Goal: Use online tool/utility: Utilize a website feature to perform a specific function

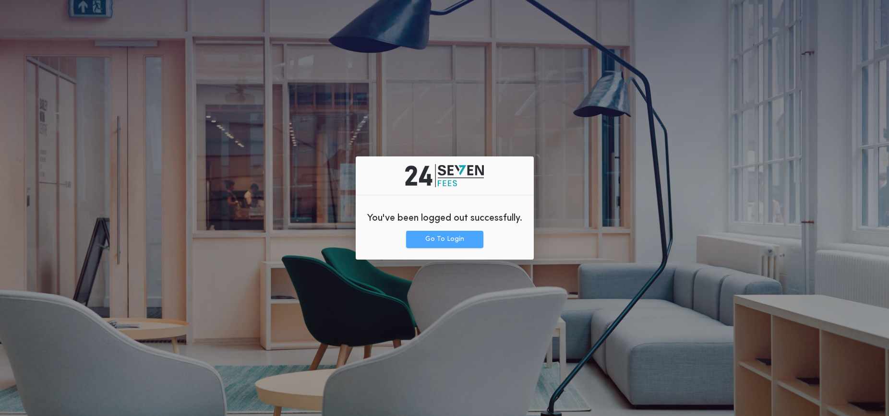
click at [443, 237] on button "Go To Login" at bounding box center [444, 239] width 77 height 17
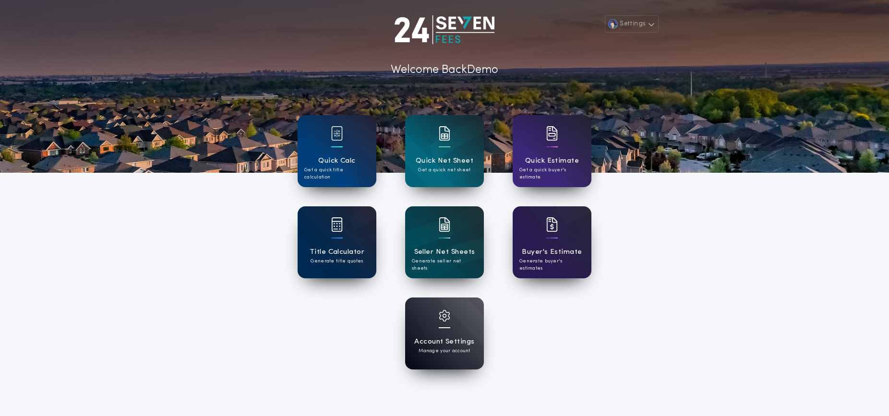
click at [327, 247] on h1 "Title Calculator" at bounding box center [337, 252] width 55 height 11
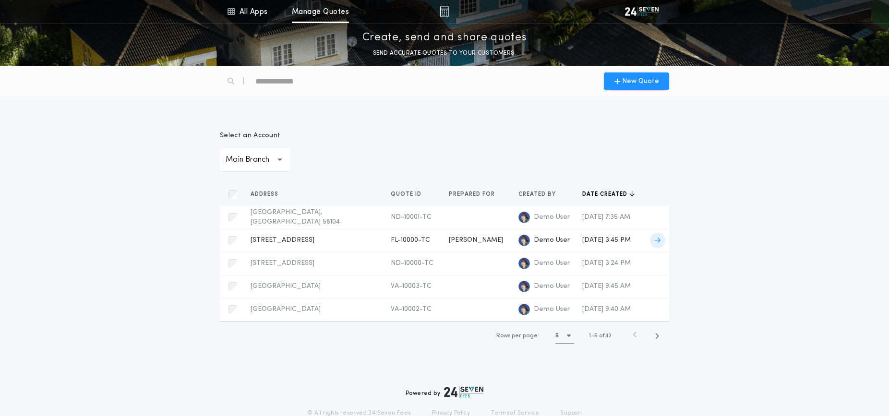
click at [305, 241] on span "[STREET_ADDRESS]" at bounding box center [283, 240] width 64 height 7
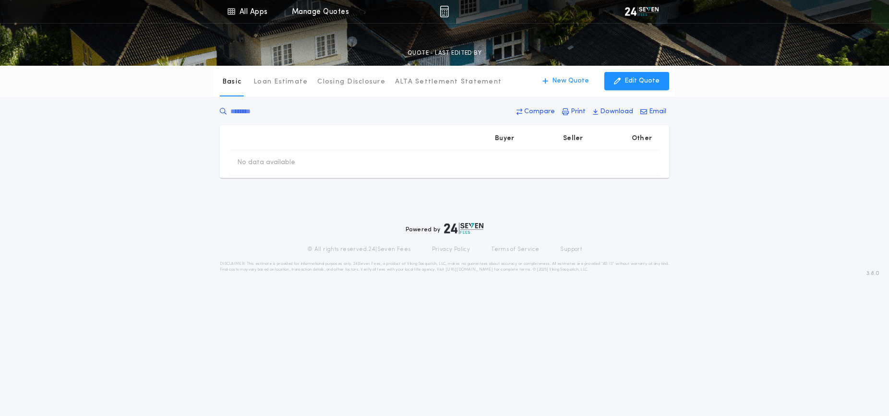
type input "********"
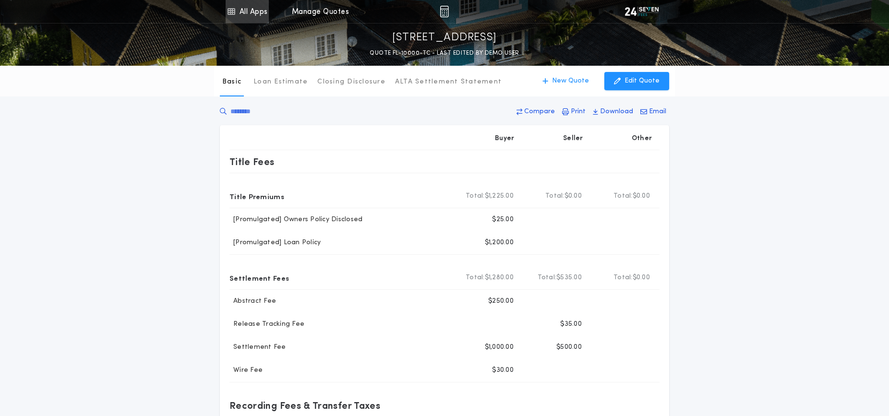
click at [237, 11] on link "All Apps" at bounding box center [247, 11] width 43 height 23
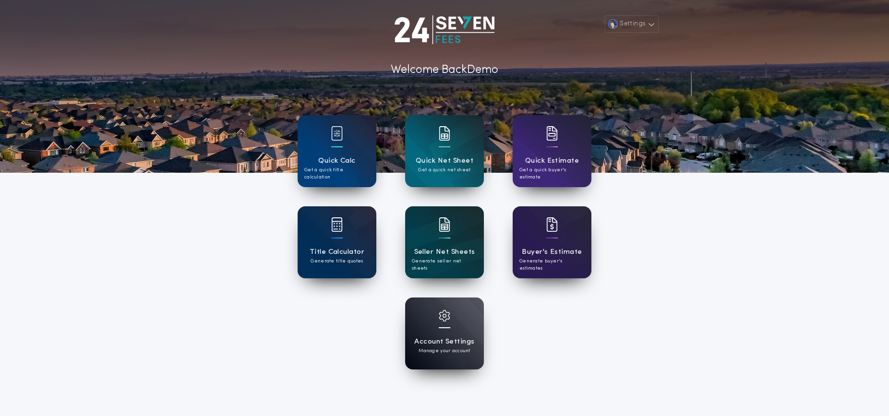
click at [449, 253] on h1 "Seller Net Sheets" at bounding box center [444, 252] width 61 height 11
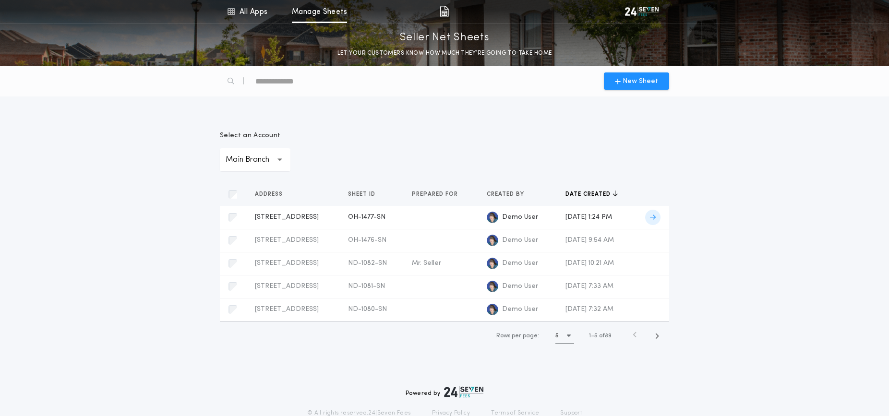
click at [341, 216] on td "[STREET_ADDRESS]-SN Prepared for" at bounding box center [294, 217] width 94 height 23
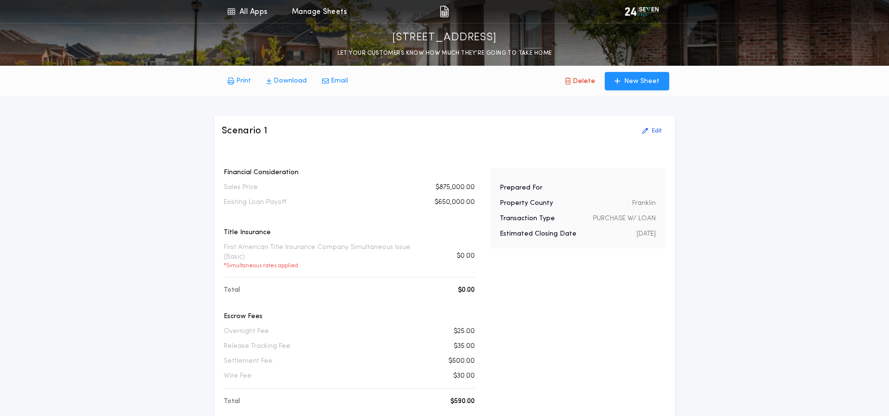
click at [279, 78] on p "Download" at bounding box center [290, 81] width 33 height 10
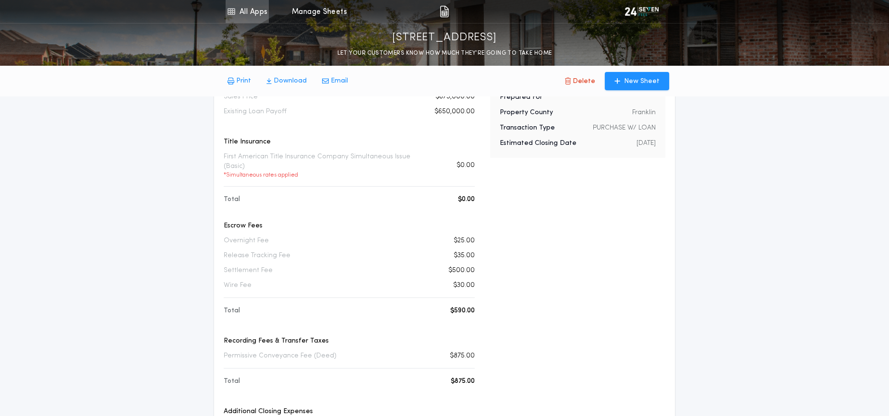
scroll to position [84, 0]
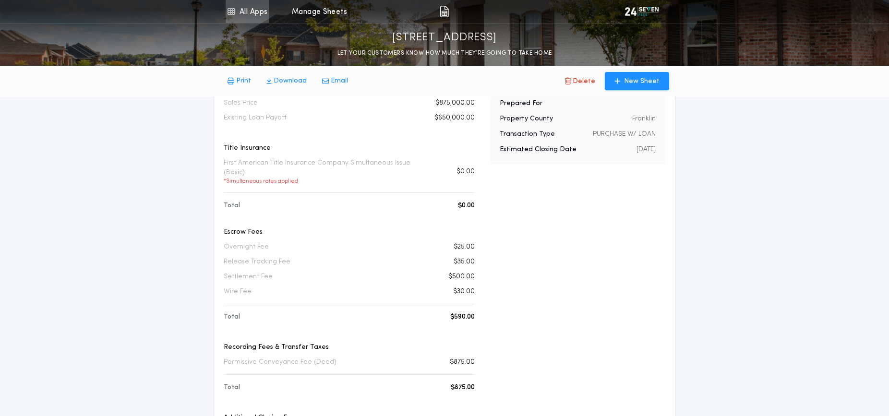
click at [244, 8] on link "All Apps" at bounding box center [247, 11] width 43 height 23
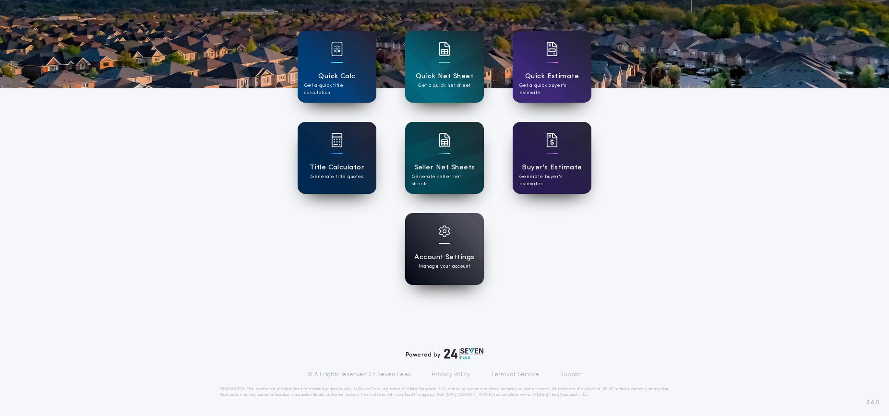
click at [347, 168] on h1 "Title Calculator" at bounding box center [337, 167] width 55 height 11
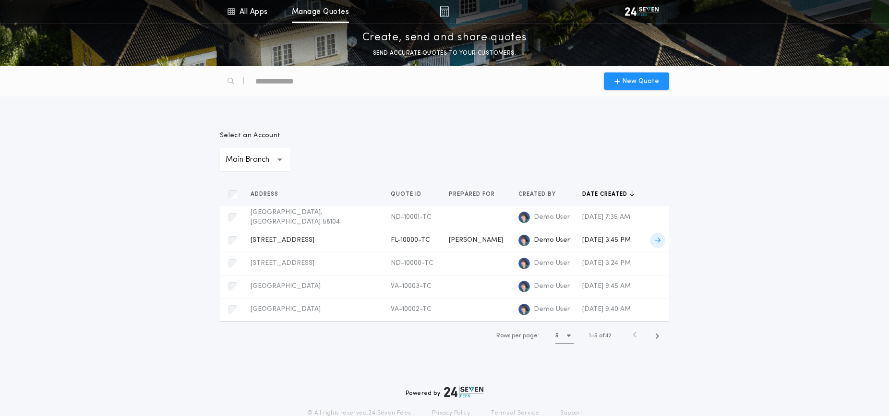
click at [307, 242] on span "[STREET_ADDRESS]" at bounding box center [283, 240] width 64 height 7
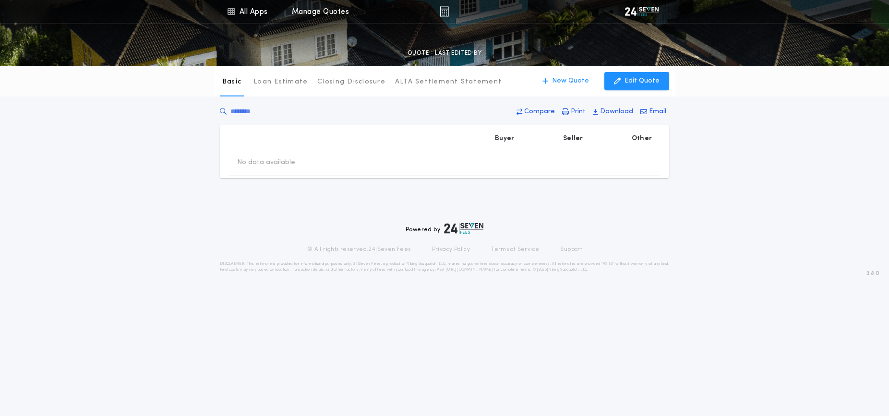
type input "********"
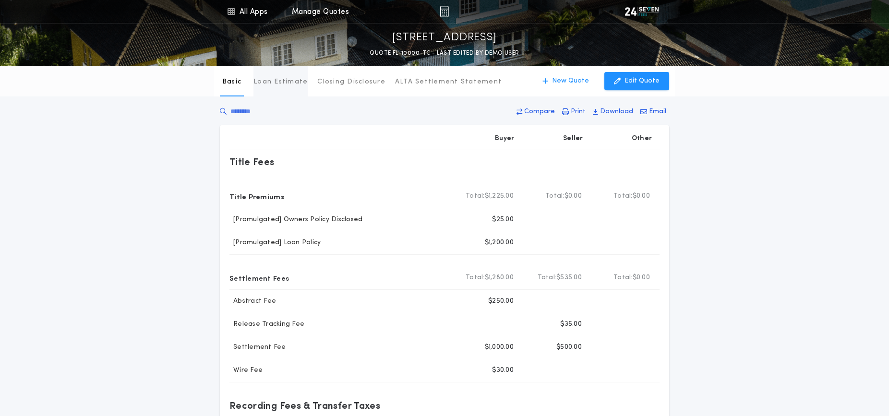
click at [295, 84] on p "Loan Estimate" at bounding box center [280, 82] width 54 height 10
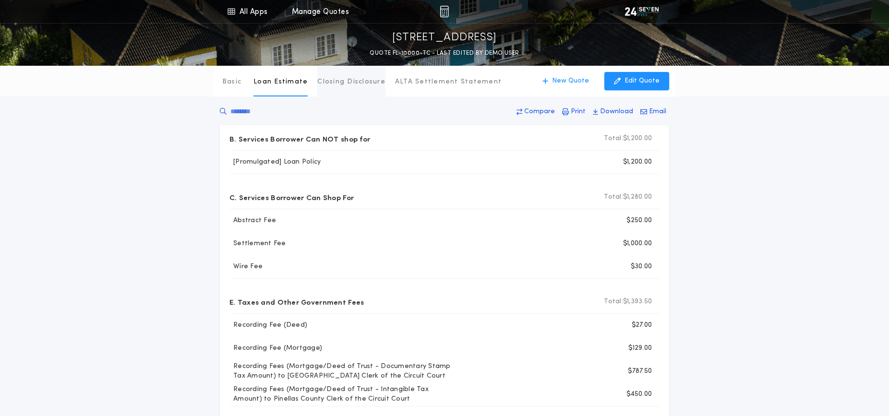
click at [356, 87] on button "Closing Disclosure" at bounding box center [351, 81] width 68 height 31
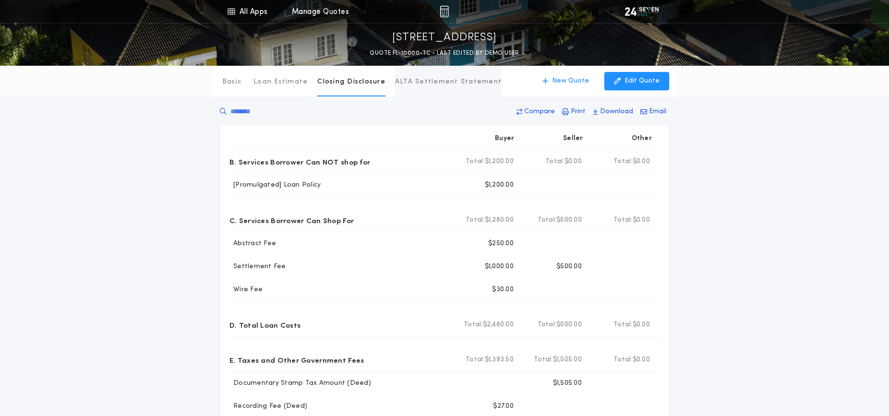
click at [426, 84] on p "ALTA Settlement Statement" at bounding box center [448, 82] width 107 height 10
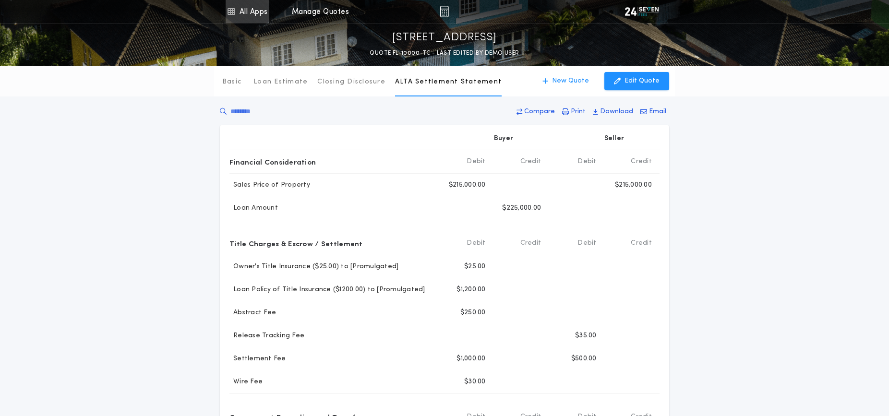
click at [250, 18] on link "All Apps" at bounding box center [247, 11] width 43 height 23
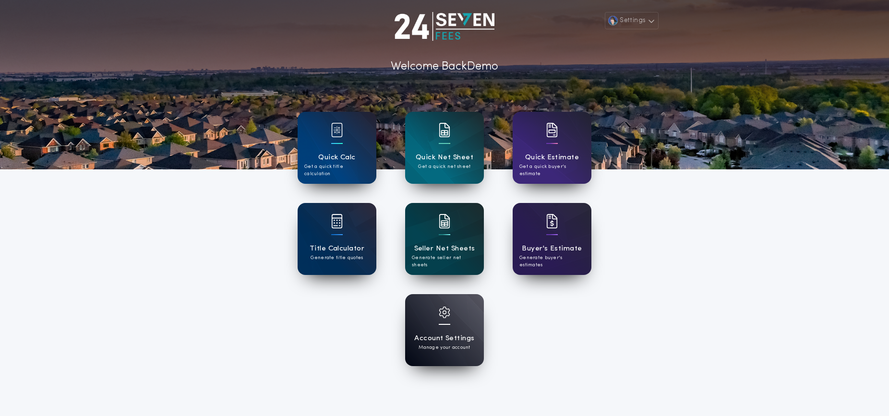
scroll to position [1, 0]
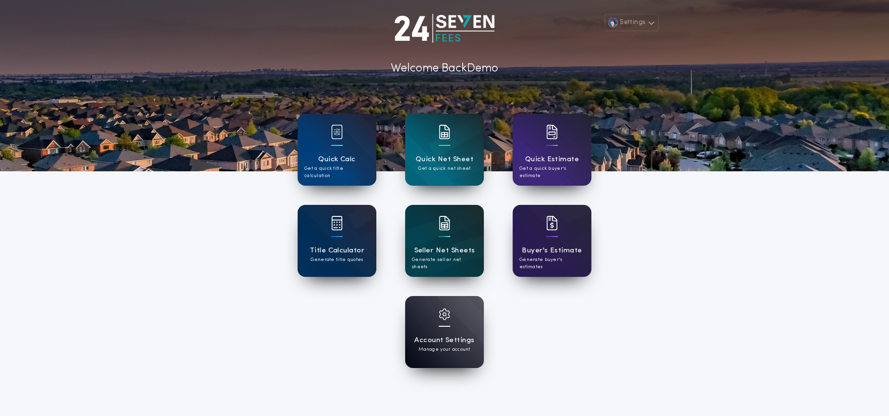
click at [449, 247] on h1 "Seller Net Sheets" at bounding box center [444, 250] width 61 height 11
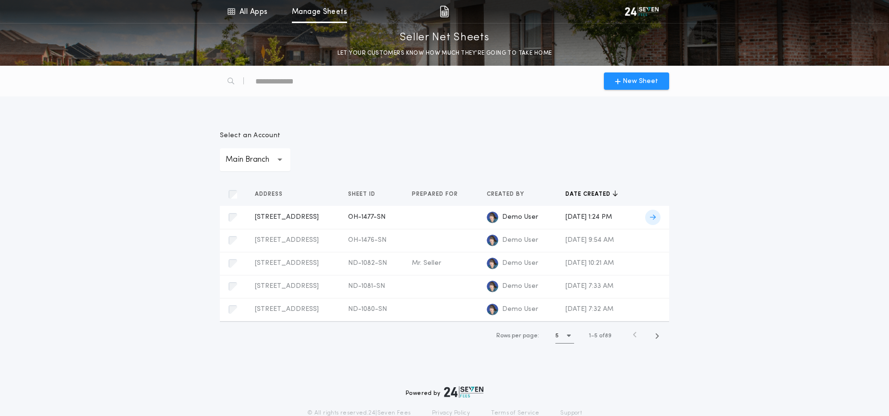
click at [333, 218] on div "[STREET_ADDRESS]-SN Prepared for" at bounding box center [294, 218] width 78 height 10
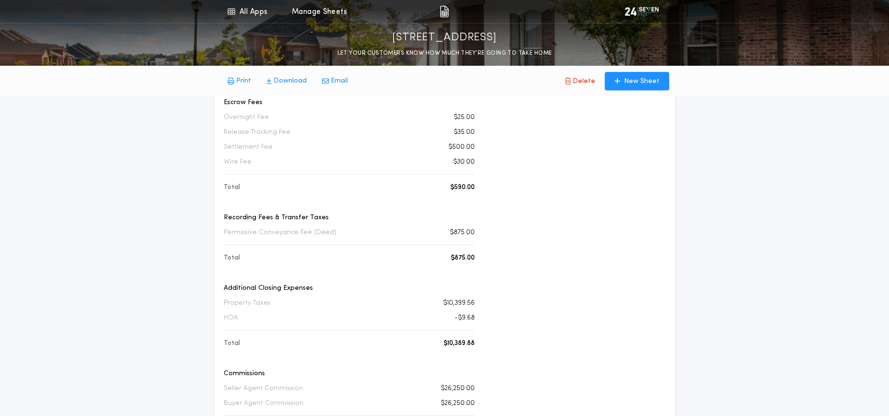
scroll to position [236, 0]
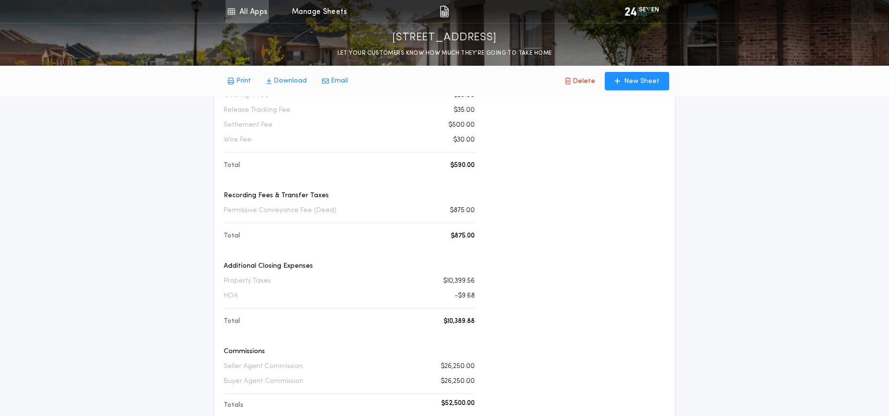
click at [249, 14] on link "All Apps" at bounding box center [247, 11] width 43 height 23
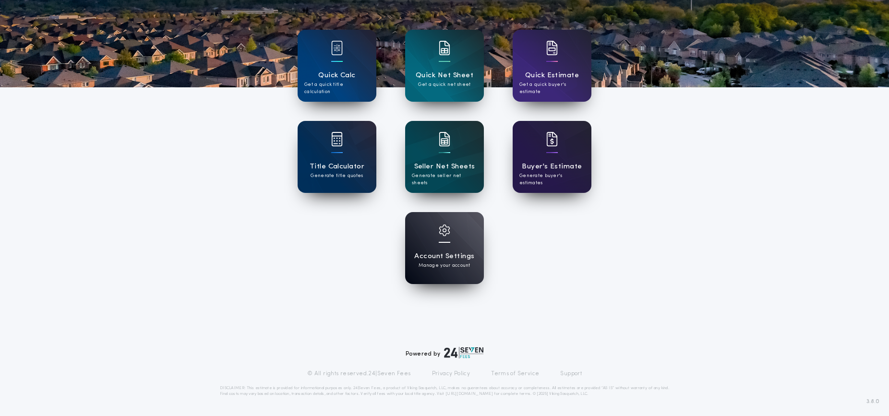
click at [554, 155] on div at bounding box center [552, 145] width 12 height 27
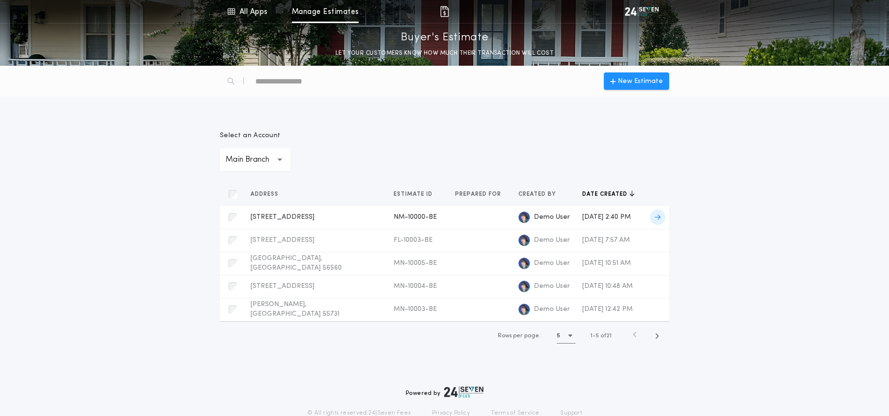
click at [330, 221] on div "[STREET_ADDRESS] NM-10000-BE Prepared for" at bounding box center [315, 218] width 128 height 10
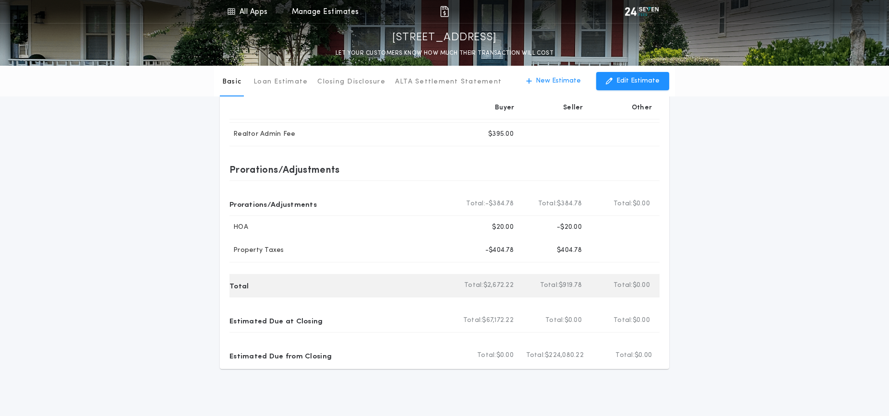
scroll to position [479, 0]
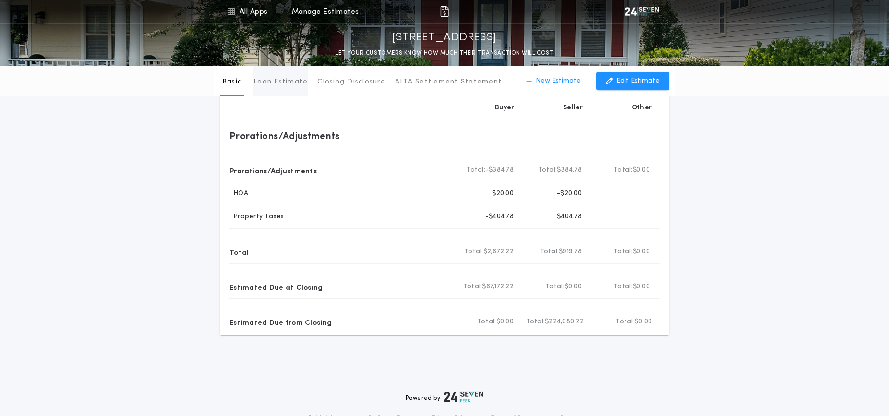
click at [289, 79] on p "Loan Estimate" at bounding box center [280, 82] width 54 height 10
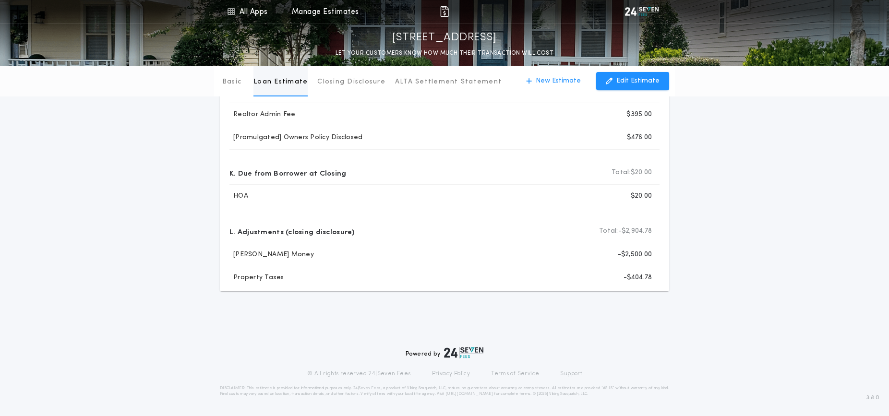
scroll to position [292, 0]
click at [347, 82] on p "Closing Disclosure" at bounding box center [351, 82] width 68 height 10
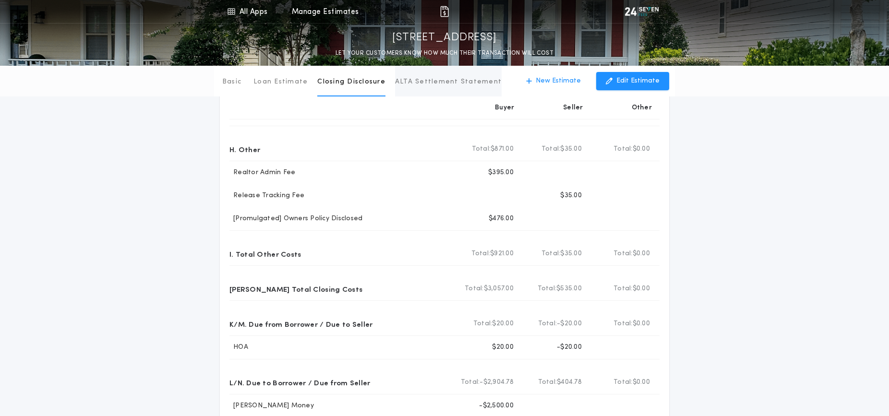
click at [437, 84] on p "ALTA Settlement Statement" at bounding box center [448, 82] width 107 height 10
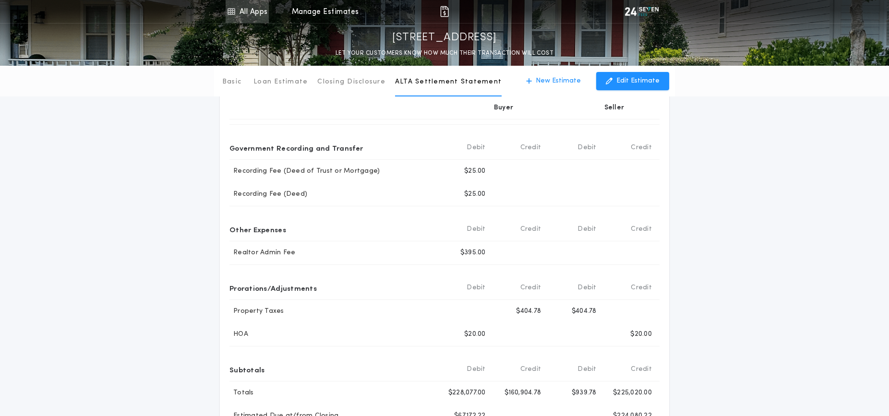
click at [254, 10] on link "All Apps" at bounding box center [247, 11] width 43 height 23
